Goal: Check status

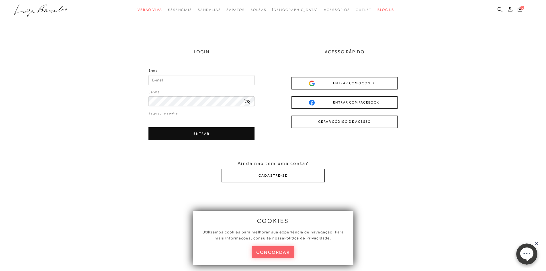
click at [158, 77] on input "E-mail" at bounding box center [201, 80] width 106 height 10
type input "[PERSON_NAME][EMAIL_ADDRESS][DOMAIN_NAME]"
click at [205, 134] on button "ENTRAR" at bounding box center [201, 133] width 106 height 13
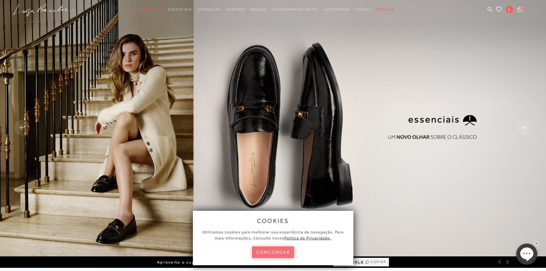
click at [272, 252] on button "concordar" at bounding box center [273, 252] width 42 height 12
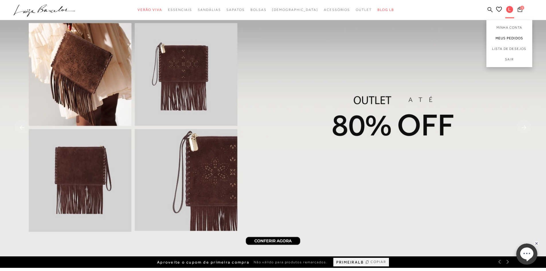
click at [507, 38] on link "Meus Pedidos" at bounding box center [509, 38] width 46 height 11
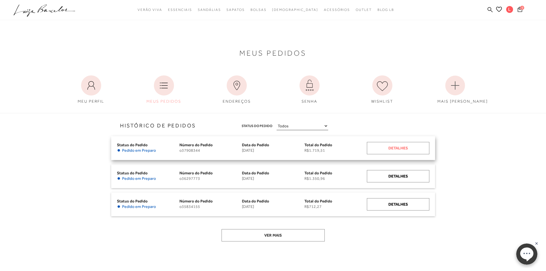
click at [394, 148] on div "Detalhes" at bounding box center [398, 148] width 62 height 12
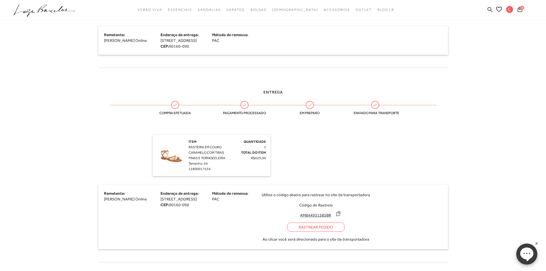
scroll to position [229, 0]
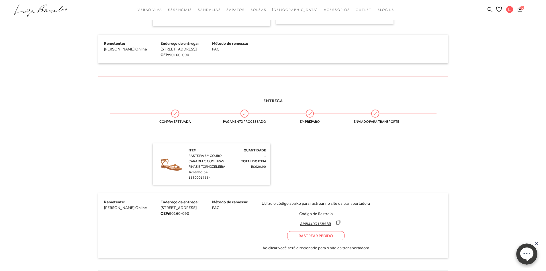
click at [170, 167] on img at bounding box center [171, 162] width 29 height 29
